Goal: Check status: Check status

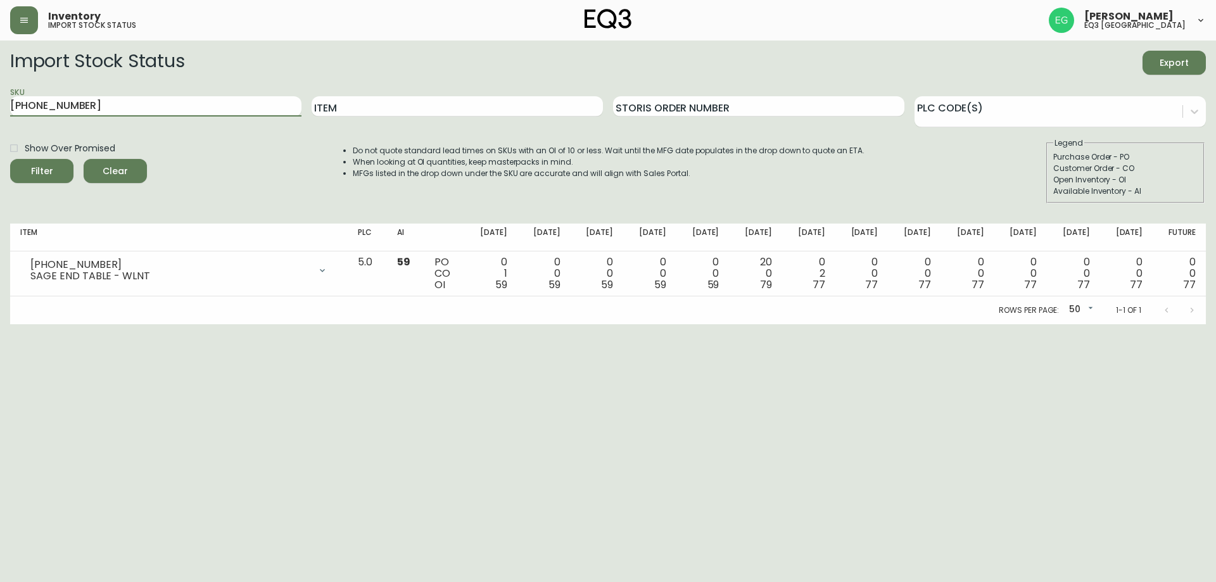
drag, startPoint x: 122, startPoint y: 108, endPoint x: 0, endPoint y: 84, distance: 124.5
click at [0, 84] on main "Import Stock Status Export SKU [PHONE_NUMBER] Item Storis Order Number PLC Code…" at bounding box center [608, 183] width 1216 height 284
paste input "[PHONE_NUMBER]"
type input "[PHONE_NUMBER]"
click at [10, 159] on button "Filter" at bounding box center [41, 171] width 63 height 24
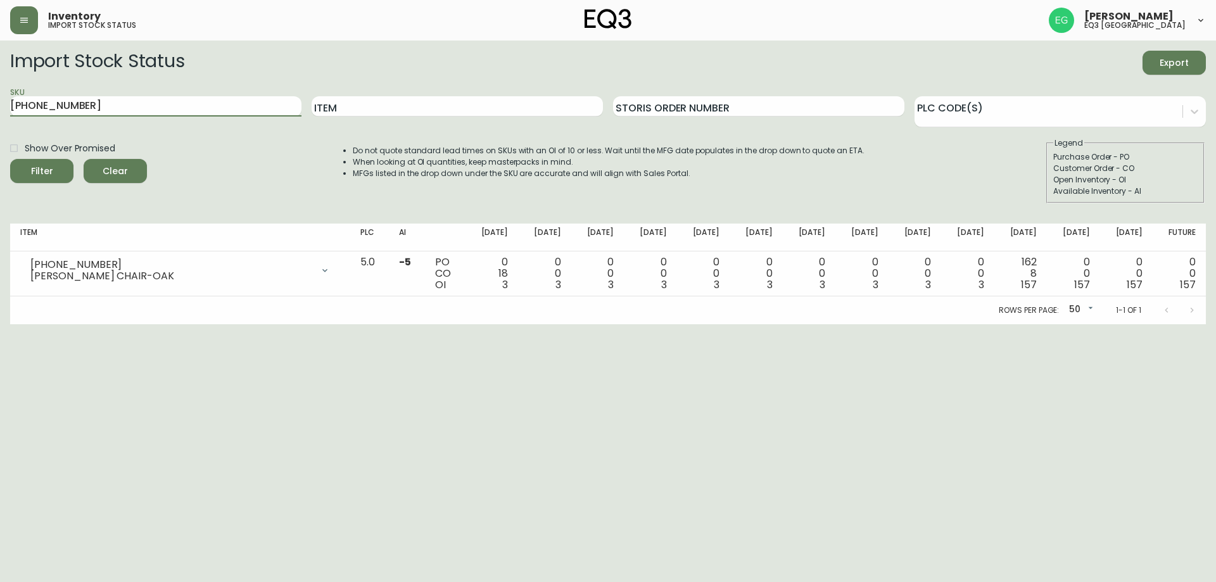
drag, startPoint x: 97, startPoint y: 107, endPoint x: 0, endPoint y: 49, distance: 112.7
click at [0, 49] on main "Import Stock Status Export SKU [PHONE_NUMBER] Item Storis Order Number PLC Code…" at bounding box center [608, 183] width 1216 height 284
paste input "[PHONE_NUMBER]"
type input "[PHONE_NUMBER]"
click at [10, 159] on button "Filter" at bounding box center [41, 171] width 63 height 24
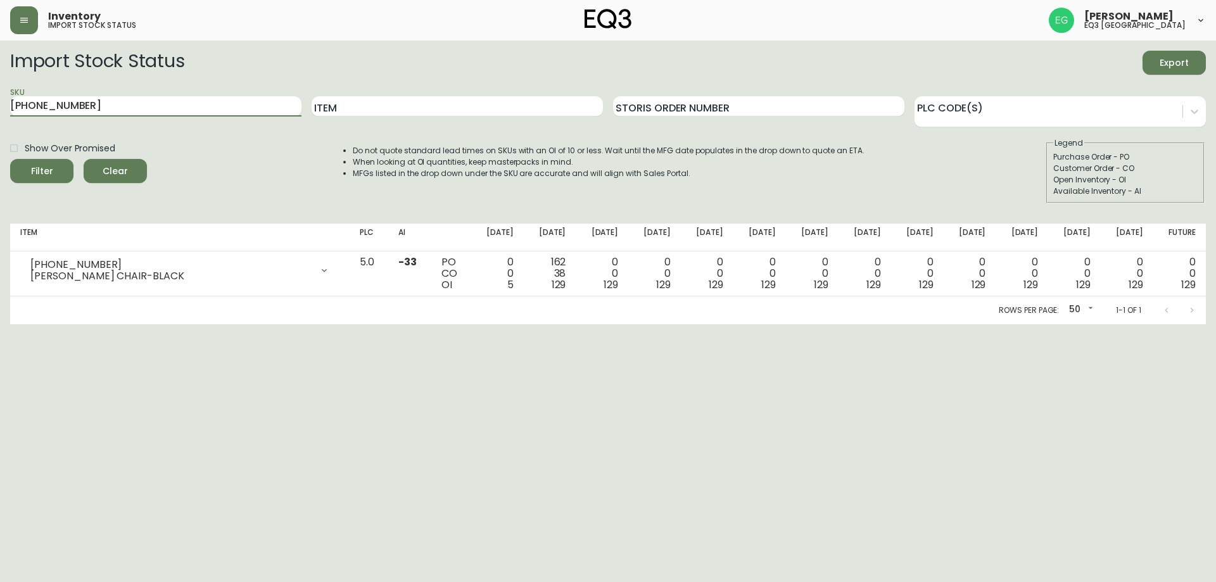
drag, startPoint x: 118, startPoint y: 104, endPoint x: 0, endPoint y: 70, distance: 123.2
click at [0, 71] on main "Import Stock Status Export SKU [PHONE_NUMBER] Item Storis Order Number PLC Code…" at bounding box center [608, 183] width 1216 height 284
paste input "[PHONE_NUMBER]"
type input "[PHONE_NUMBER]"
click at [10, 159] on button "Filter" at bounding box center [41, 171] width 63 height 24
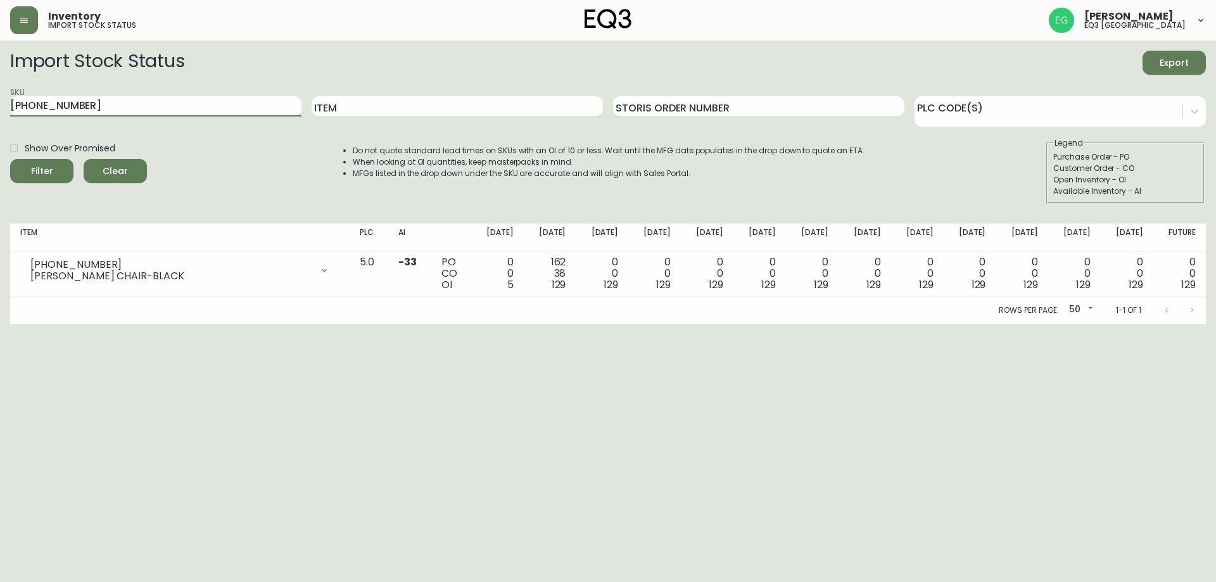
drag, startPoint x: 91, startPoint y: 111, endPoint x: 0, endPoint y: 20, distance: 128.5
click at [0, 21] on div "Inventory import stock status [PERSON_NAME] eq3 [GEOGRAPHIC_DATA] Import Stock …" at bounding box center [608, 162] width 1216 height 324
paste input "[PHONE_NUMBER]"
type input "[PHONE_NUMBER]"
click at [10, 159] on button "Filter" at bounding box center [41, 171] width 63 height 24
